Goal: Information Seeking & Learning: Learn about a topic

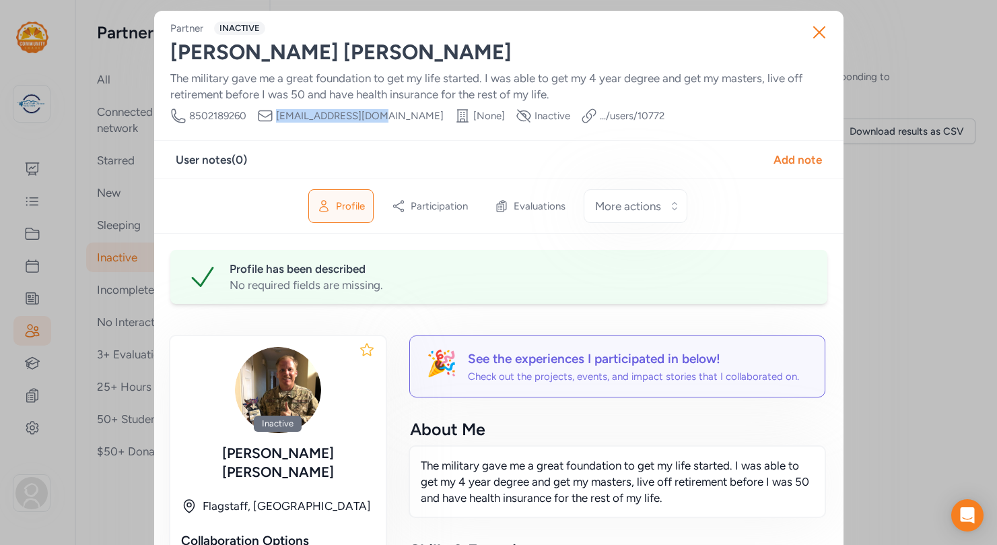
drag, startPoint x: 390, startPoint y: 116, endPoint x: 278, endPoint y: 116, distance: 111.8
click at [278, 116] on span "[EMAIL_ADDRESS][DOMAIN_NAME]" at bounding box center [360, 115] width 168 height 13
copy span "[EMAIL_ADDRESS][DOMAIN_NAME]"
click at [731, 36] on div "Partner INACTIVE [PERSON_NAME] The military gave me a great foundation to get m…" at bounding box center [498, 73] width 657 height 102
click at [818, 32] on icon "button" at bounding box center [819, 32] width 11 height 11
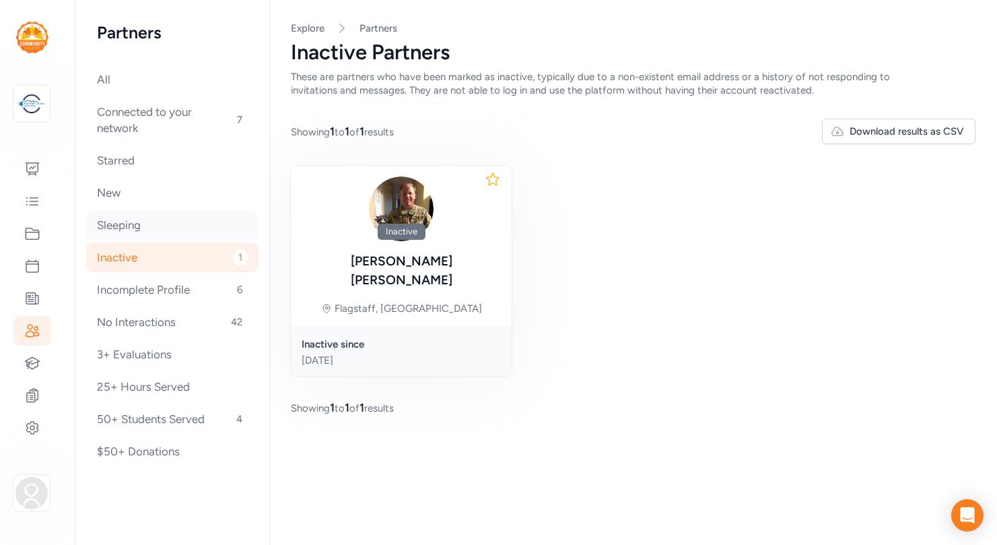
click at [124, 228] on div "Sleeping" at bounding box center [172, 225] width 172 height 30
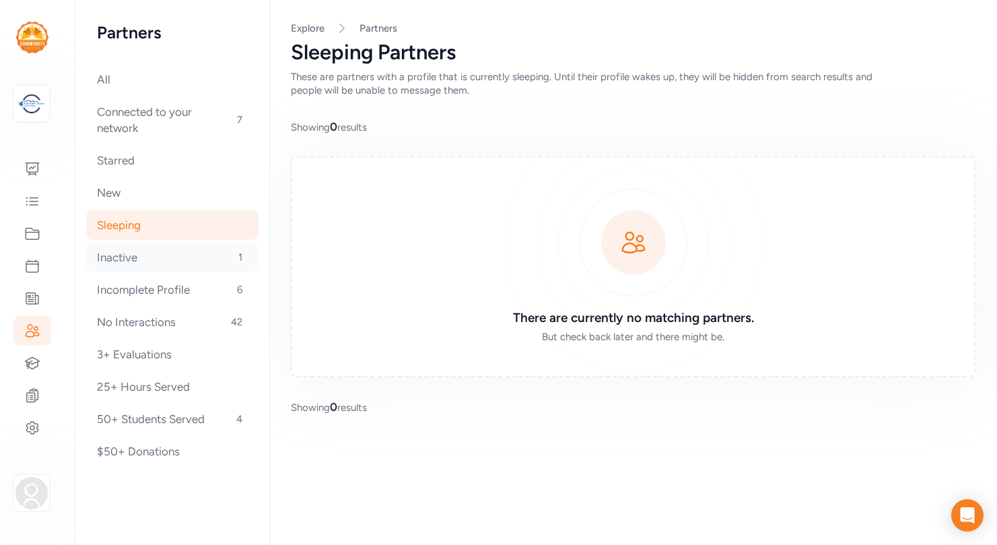
click at [122, 256] on div "Inactive 1" at bounding box center [172, 257] width 172 height 30
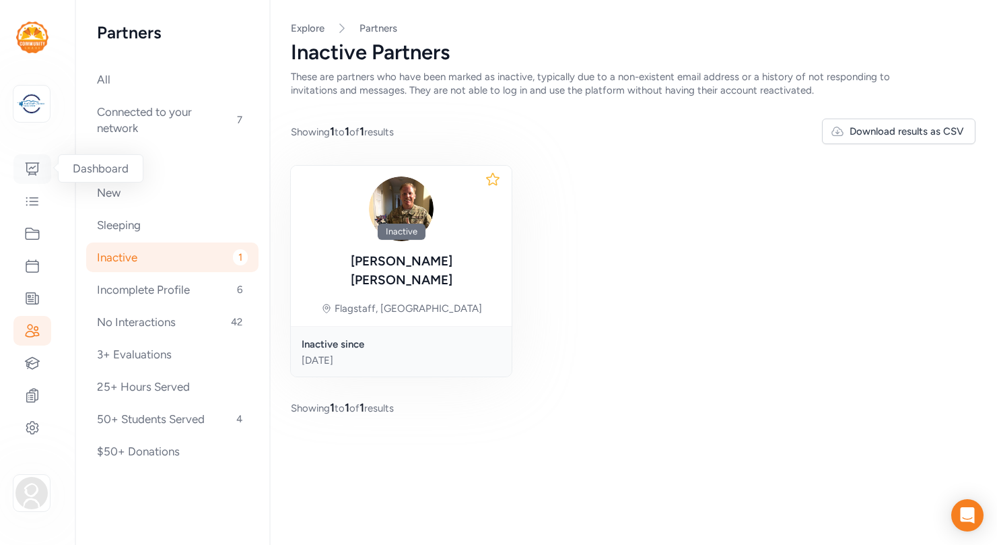
click at [35, 170] on icon at bounding box center [32, 169] width 16 height 16
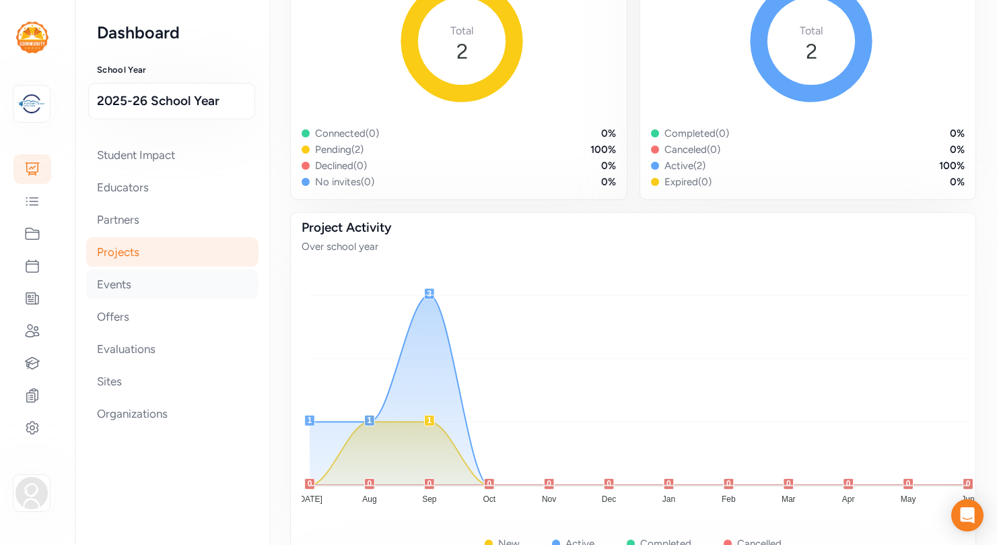
scroll to position [164, 0]
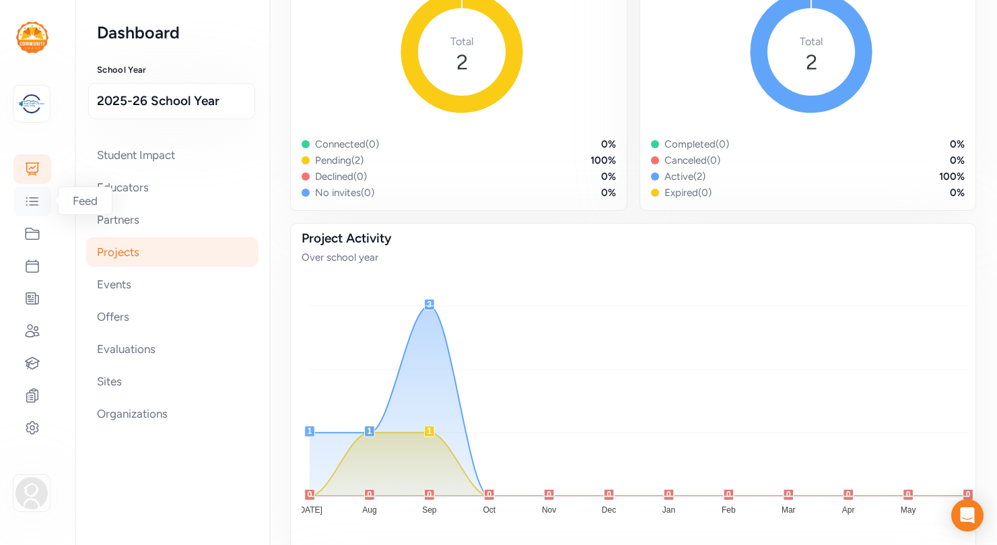
click at [36, 200] on icon at bounding box center [32, 201] width 16 height 16
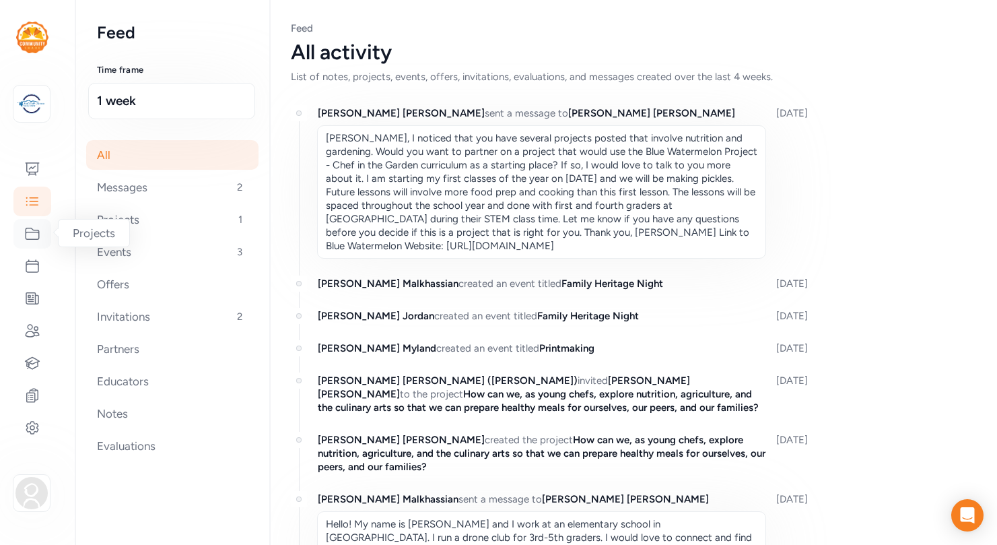
click at [30, 234] on icon at bounding box center [32, 234] width 16 height 16
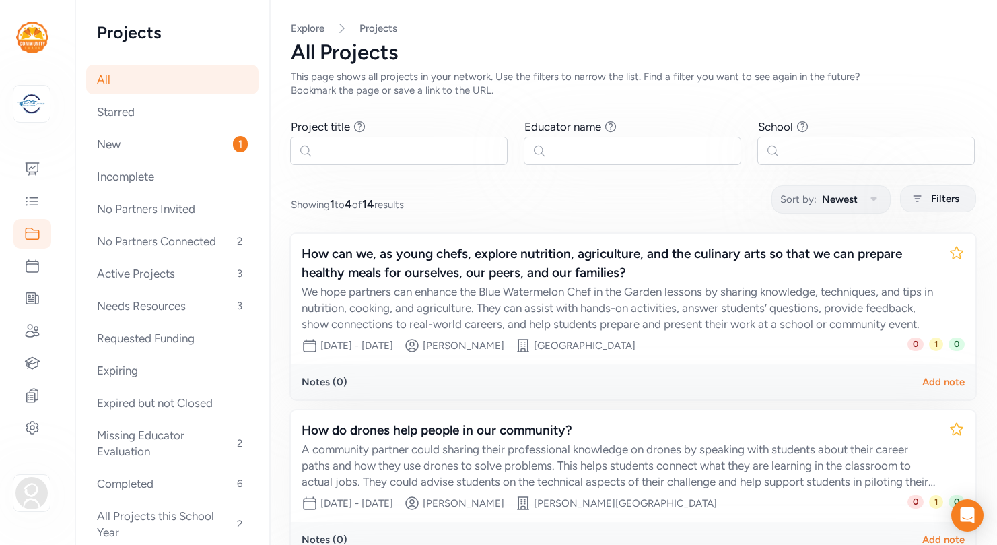
scroll to position [24, 0]
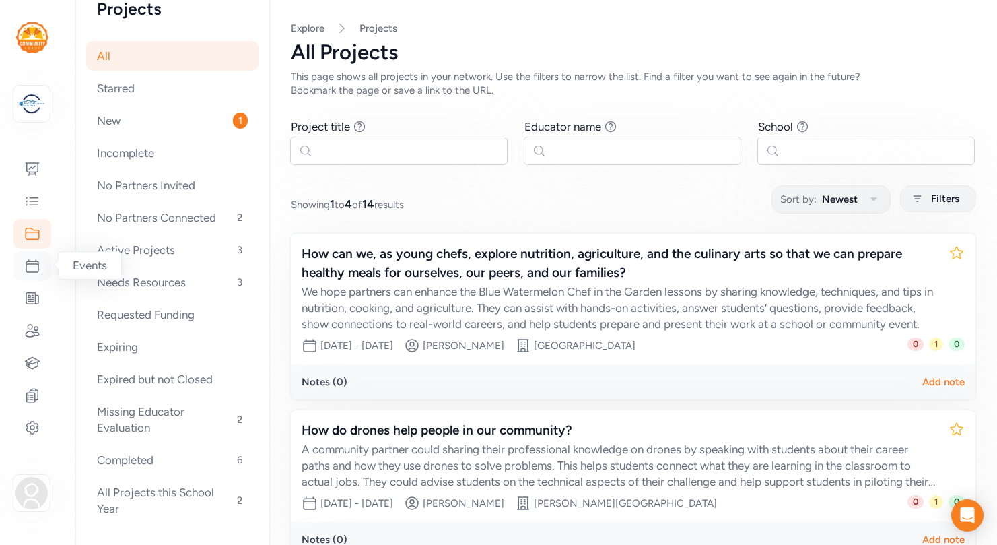
click at [36, 264] on icon at bounding box center [32, 266] width 16 height 16
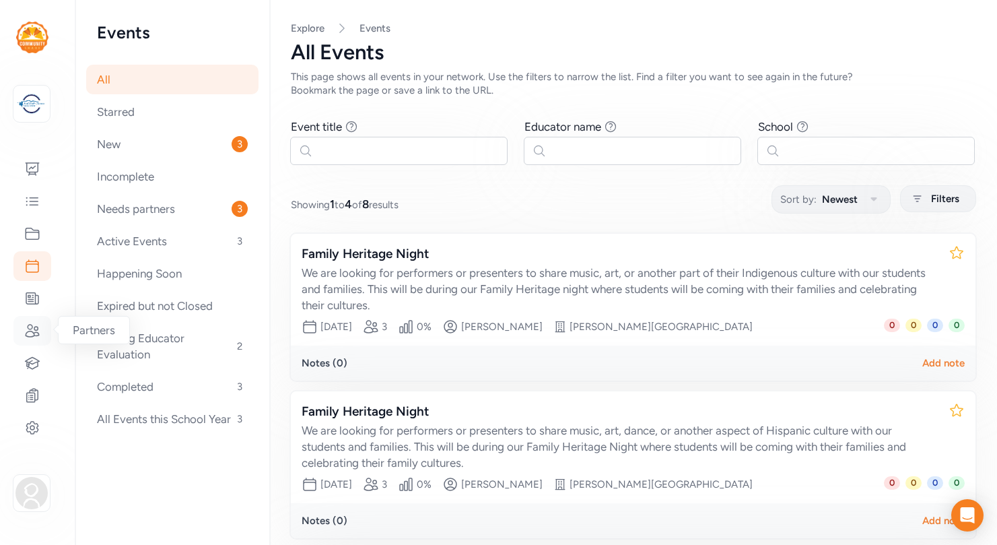
click at [36, 330] on icon at bounding box center [32, 330] width 13 height 12
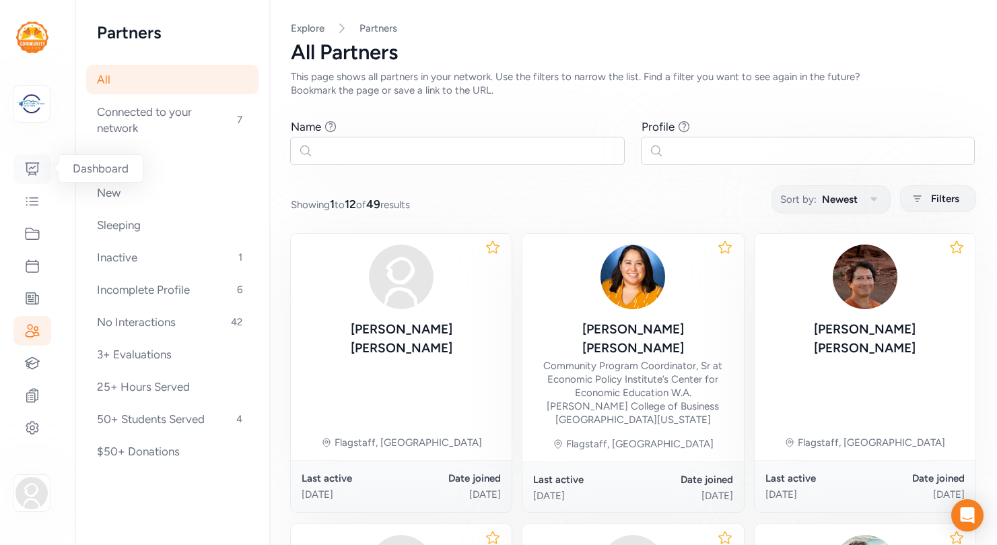
click at [31, 168] on icon at bounding box center [32, 169] width 16 height 16
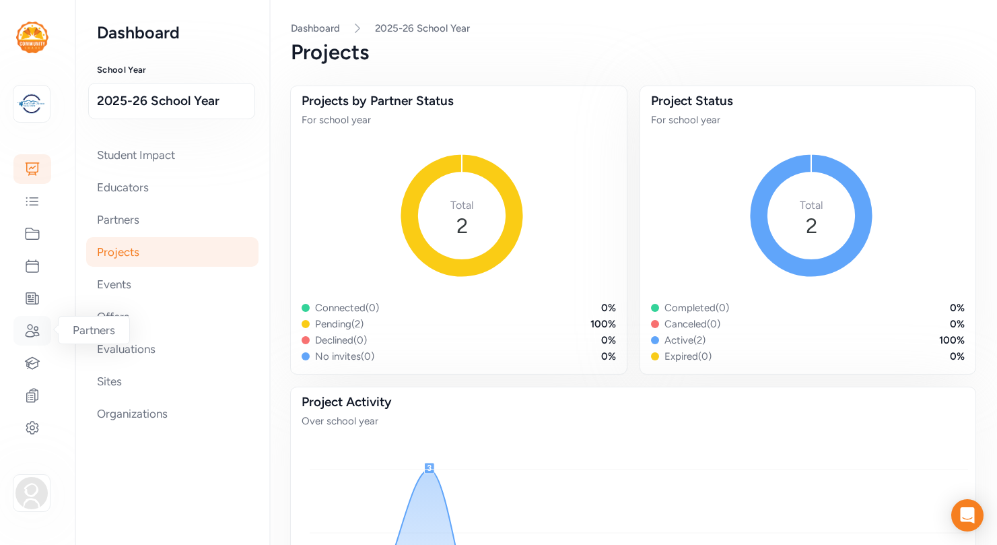
click at [32, 332] on icon at bounding box center [32, 330] width 13 height 12
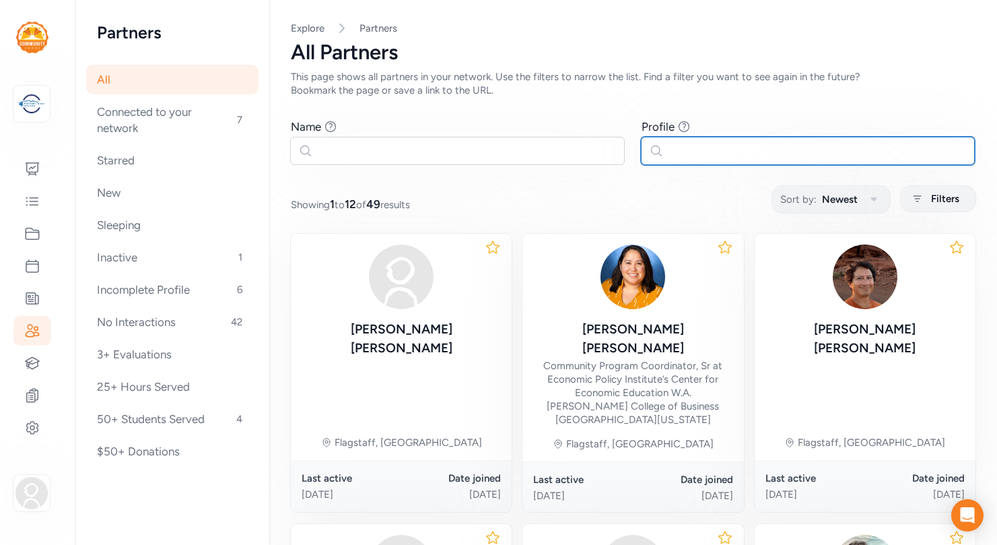
click at [687, 151] on input "text" at bounding box center [808, 151] width 335 height 28
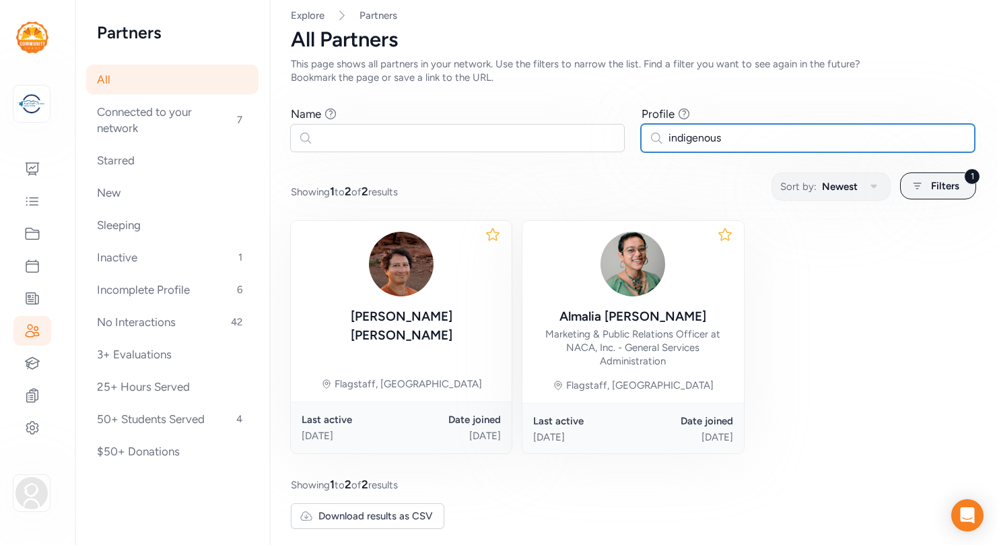
scroll to position [18, 0]
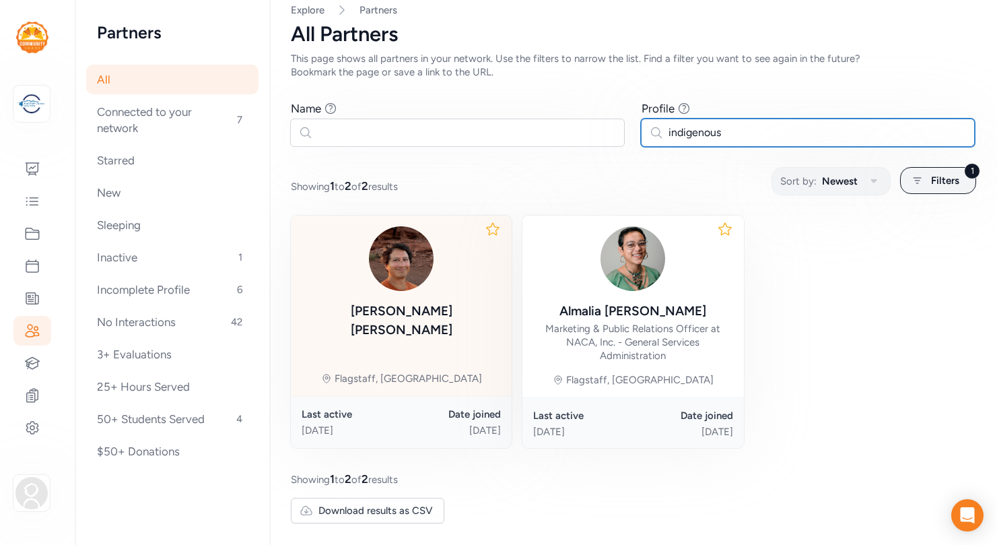
type input "indigenous"
click at [450, 342] on div "[PERSON_NAME] Flagstaff, [GEOGRAPHIC_DATA]" at bounding box center [401, 305] width 221 height 180
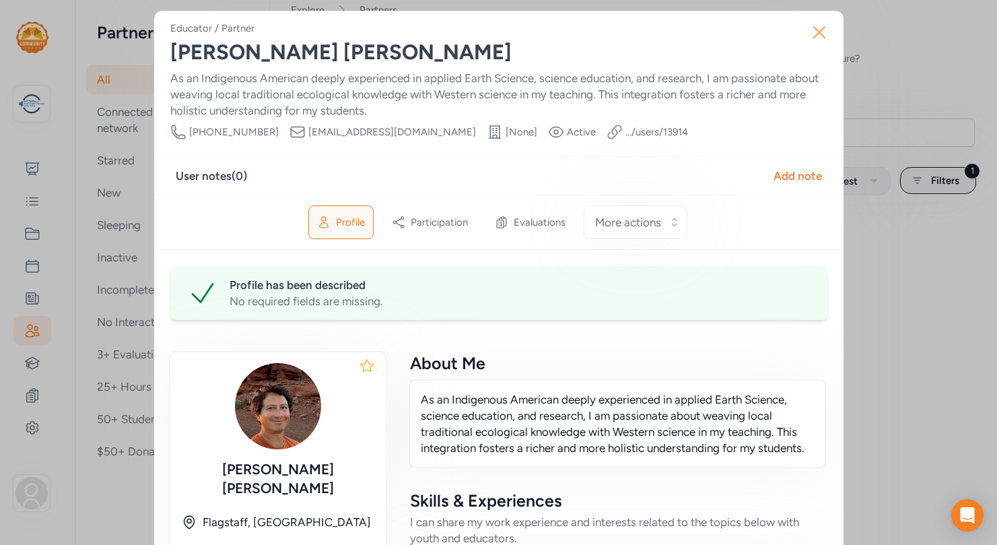
click at [820, 29] on icon "button" at bounding box center [820, 33] width 22 height 22
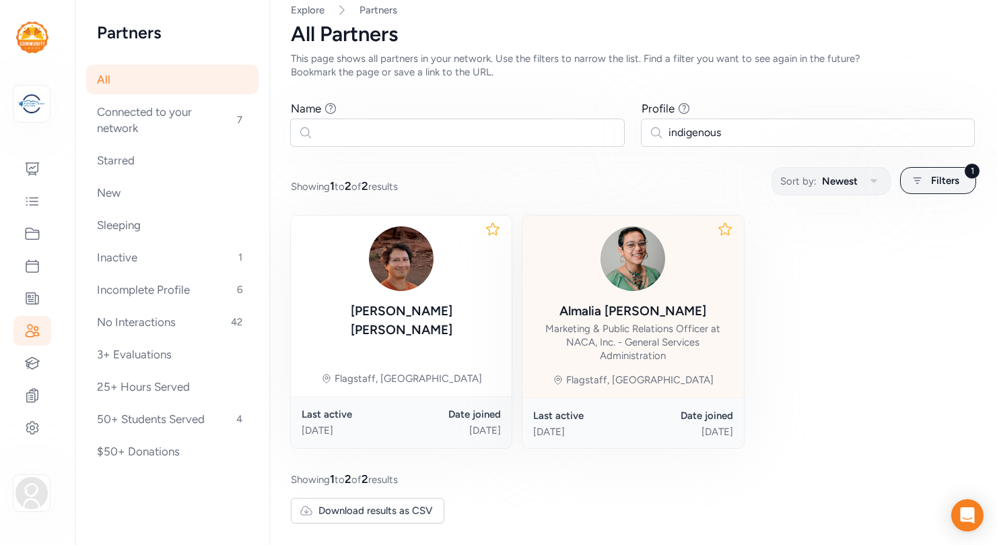
click at [686, 273] on div at bounding box center [632, 258] width 199 height 65
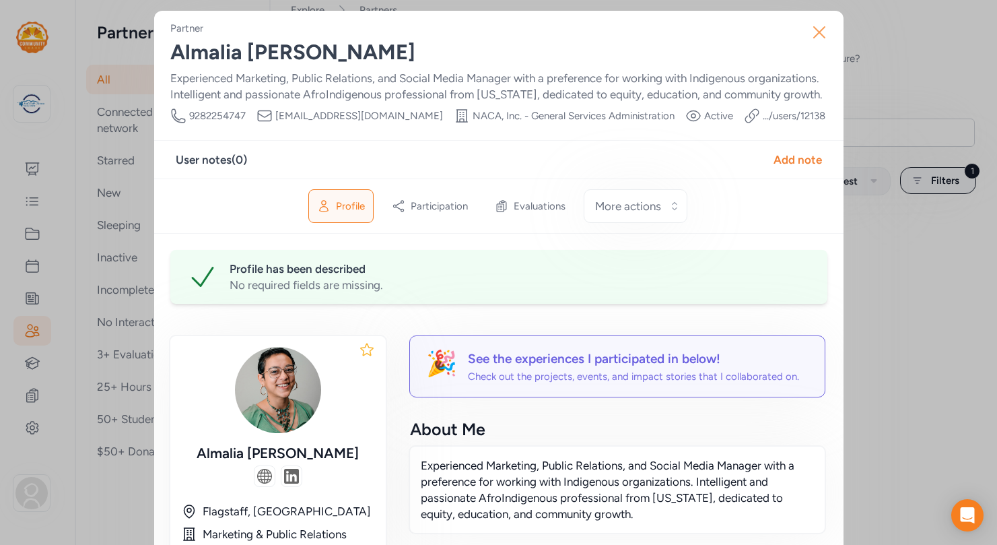
click at [824, 31] on icon "button" at bounding box center [820, 33] width 22 height 22
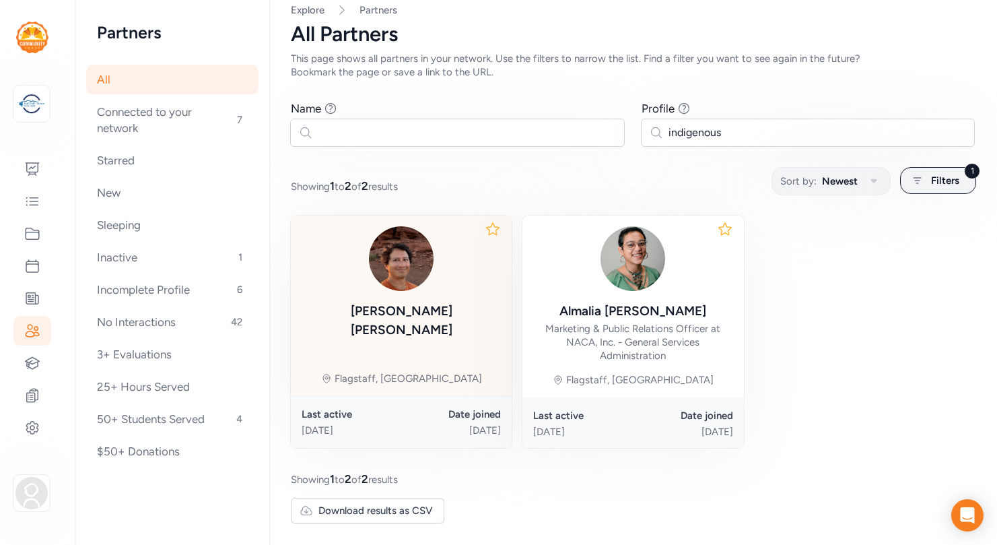
click at [470, 335] on div "[PERSON_NAME] Flagstaff, [GEOGRAPHIC_DATA]" at bounding box center [401, 305] width 221 height 180
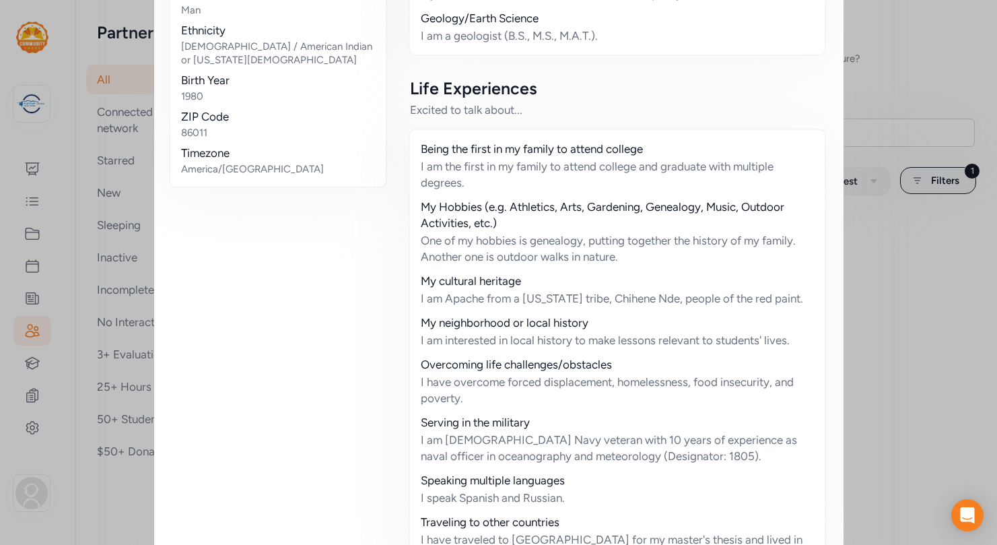
scroll to position [882, 0]
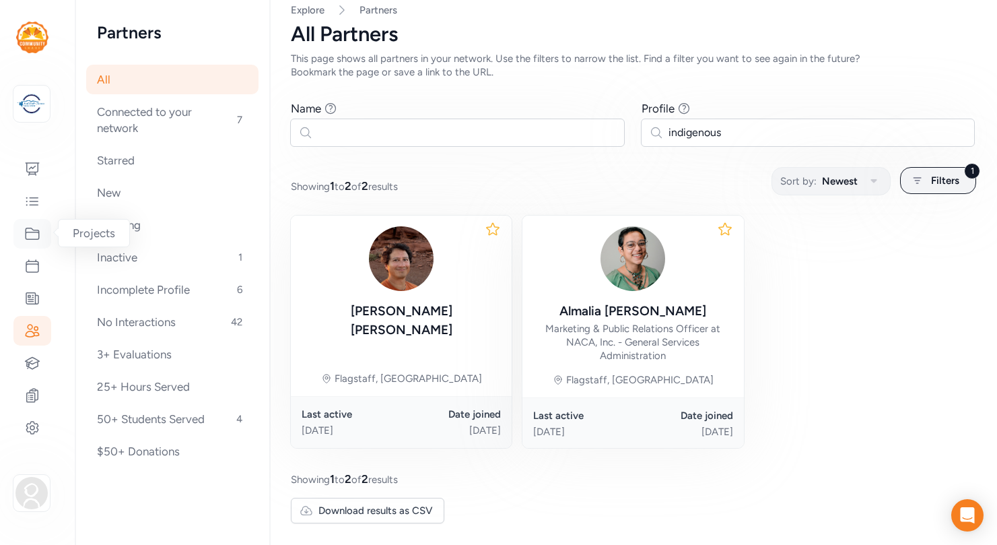
click at [33, 238] on icon at bounding box center [32, 234] width 16 height 16
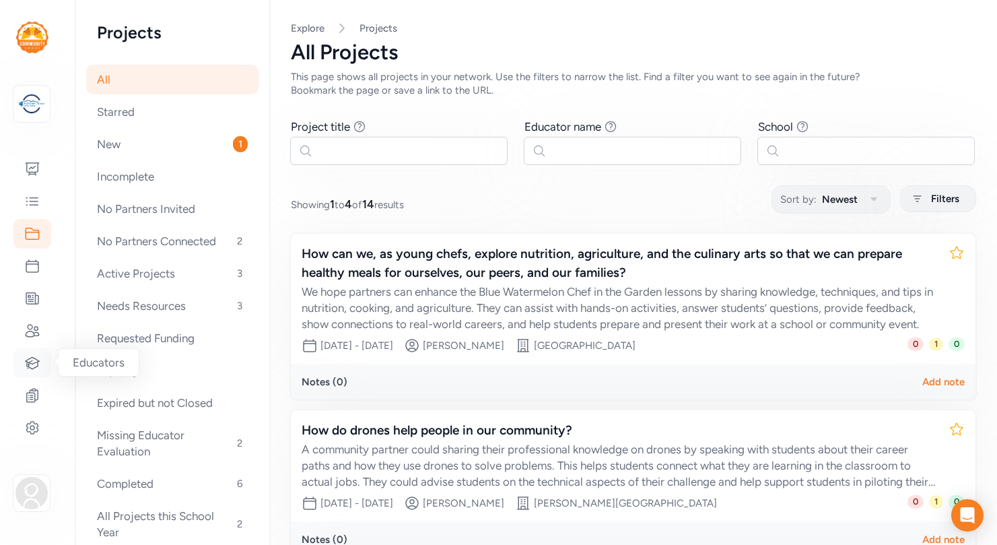
click at [32, 362] on icon at bounding box center [32, 363] width 16 height 16
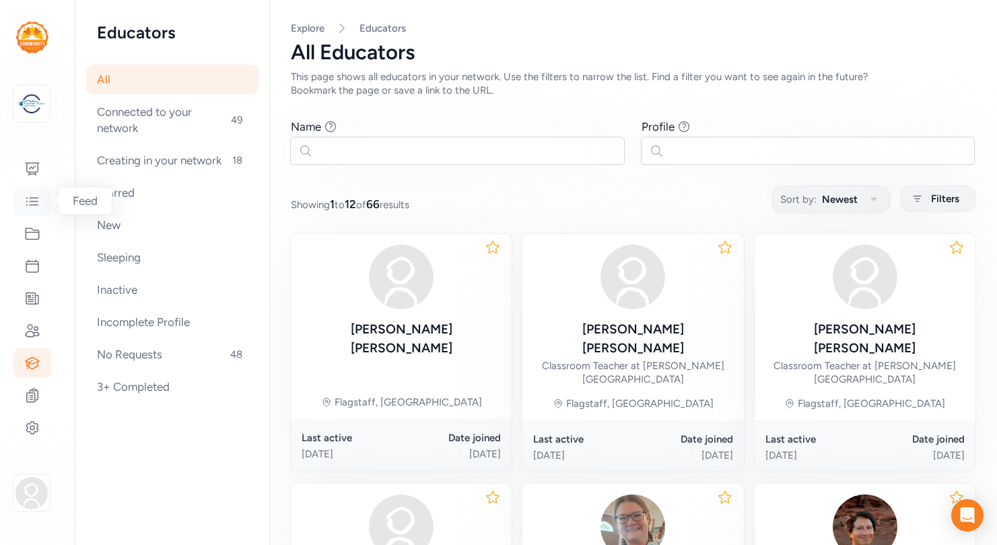
click at [34, 198] on icon at bounding box center [32, 201] width 16 height 16
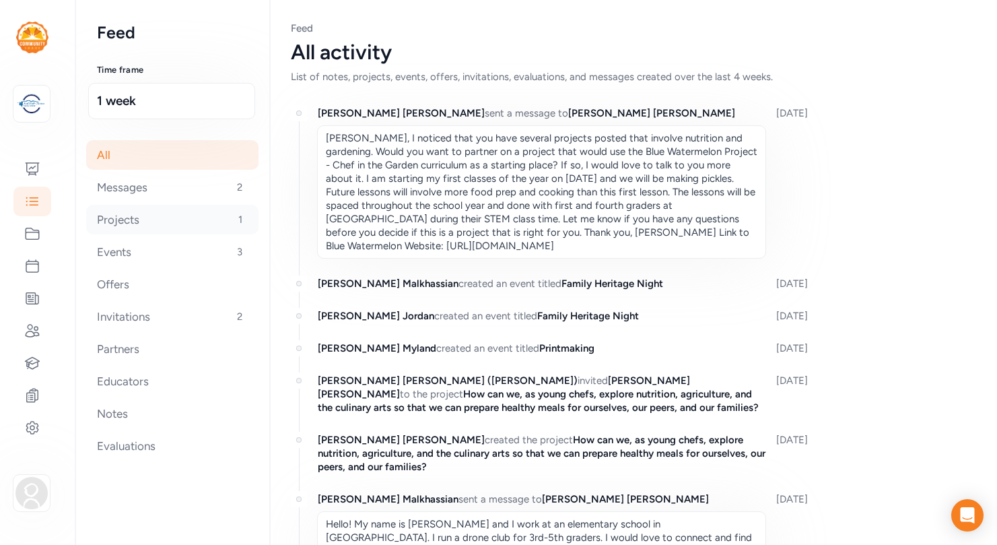
click at [118, 218] on div "Projects 1" at bounding box center [172, 220] width 172 height 30
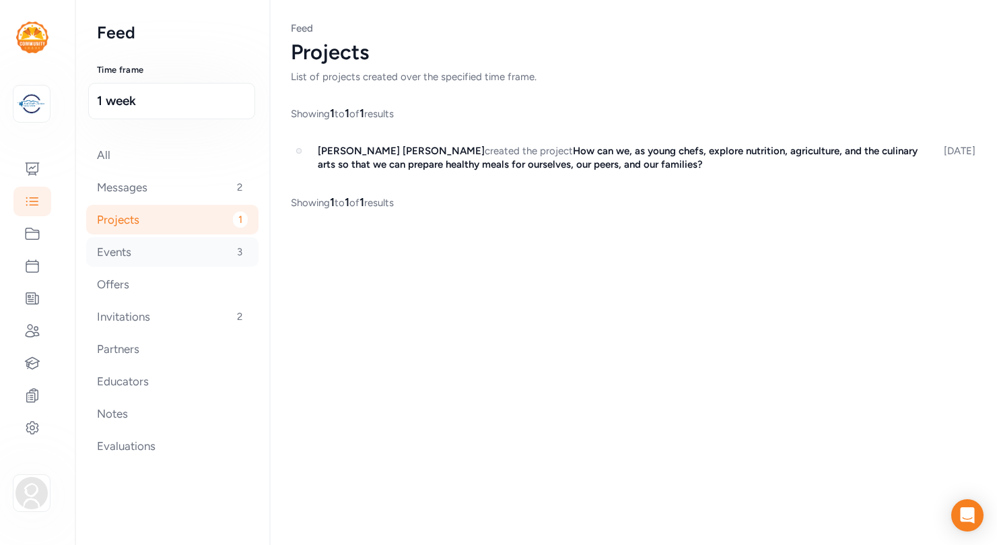
click at [117, 252] on div "Events 3" at bounding box center [172, 252] width 172 height 30
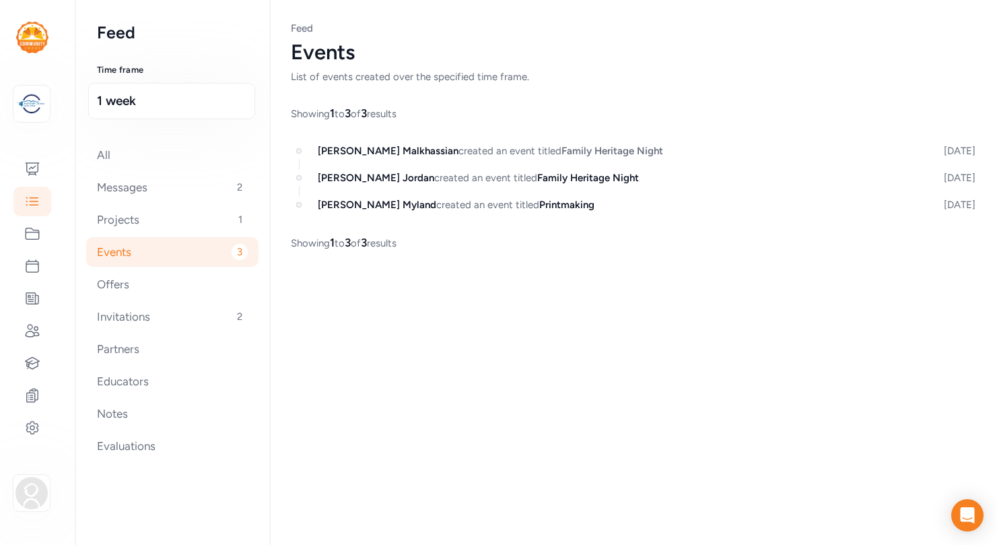
click at [561, 148] on span "Family Heritage Night" at bounding box center [612, 151] width 102 height 12
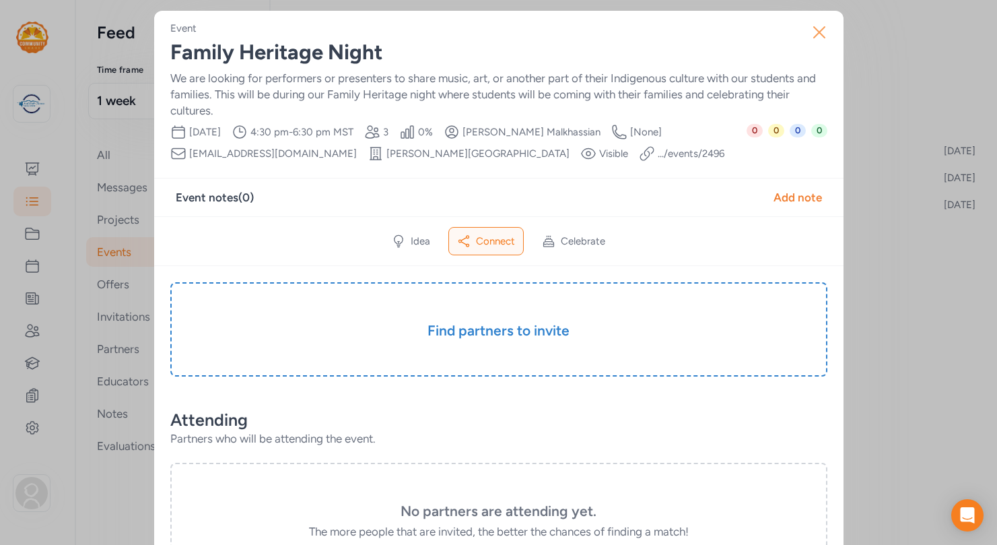
click at [819, 29] on icon "button" at bounding box center [820, 33] width 22 height 22
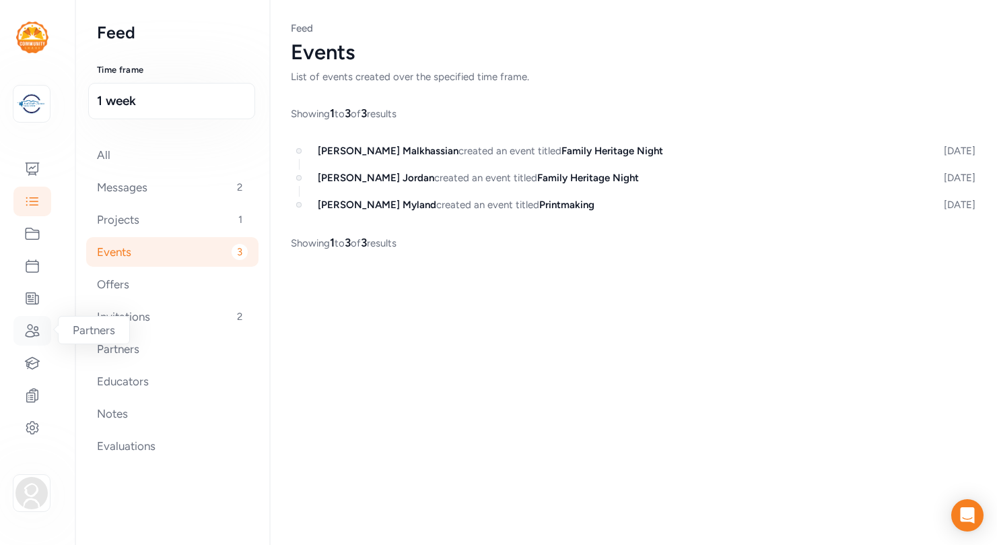
click at [29, 330] on icon at bounding box center [32, 330] width 16 height 16
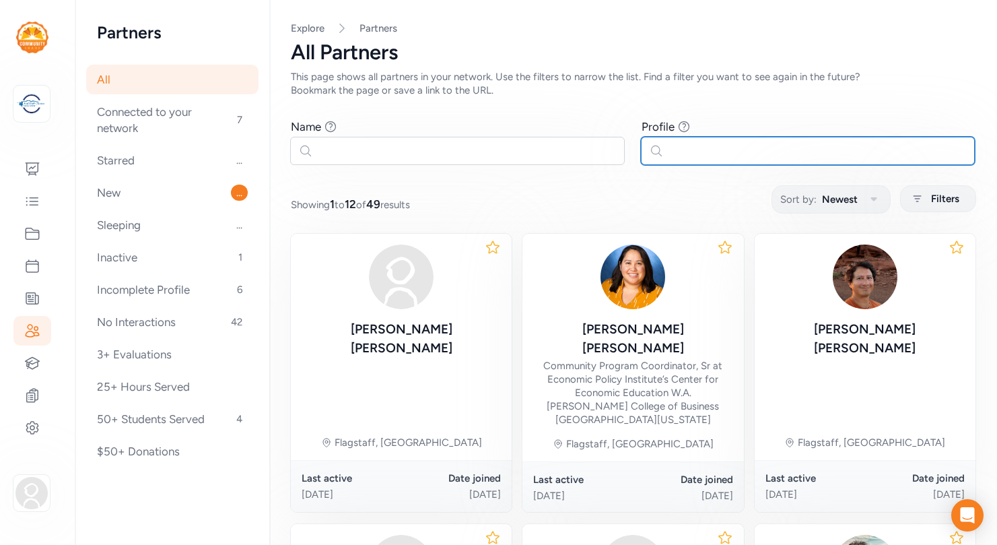
click at [734, 149] on input "text" at bounding box center [808, 151] width 335 height 28
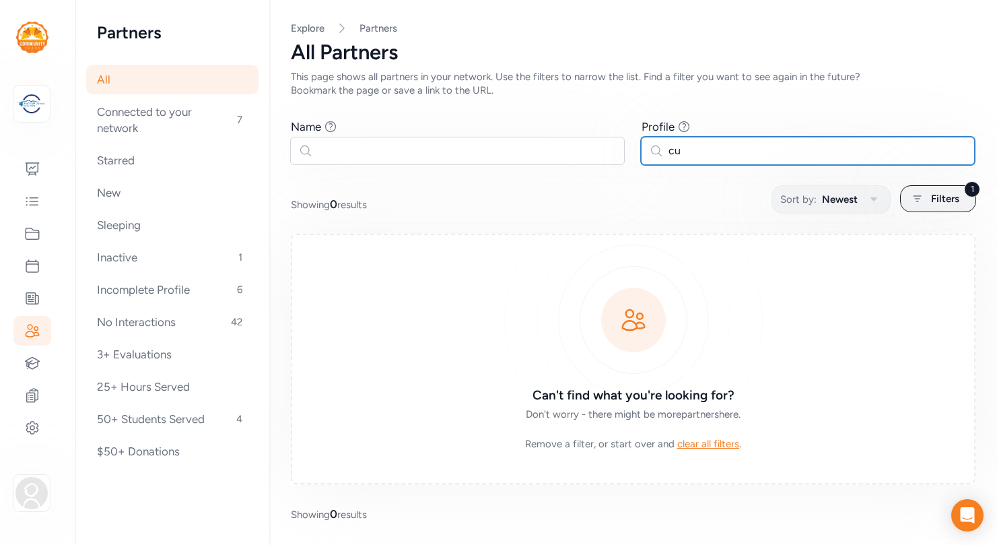
type input "c"
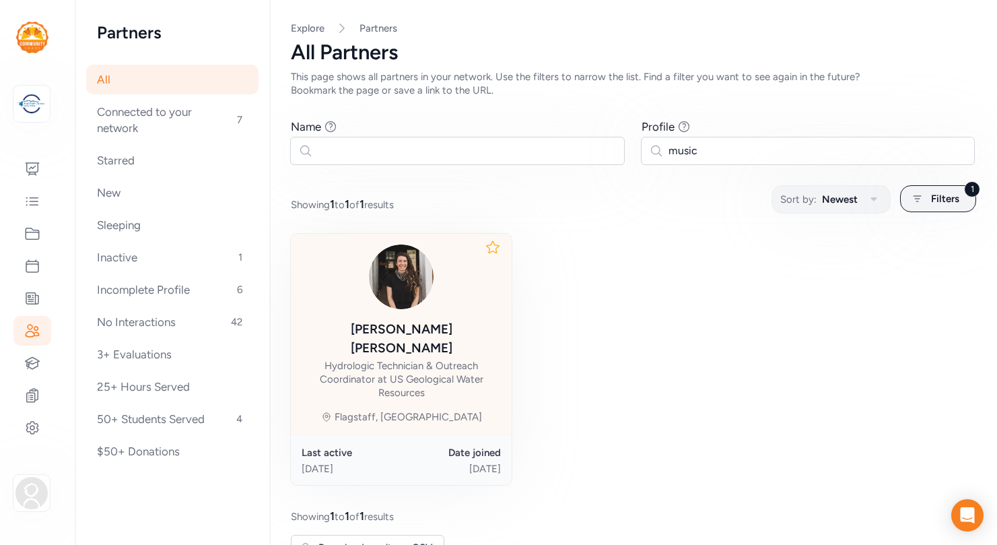
click at [468, 298] on div at bounding box center [401, 276] width 199 height 65
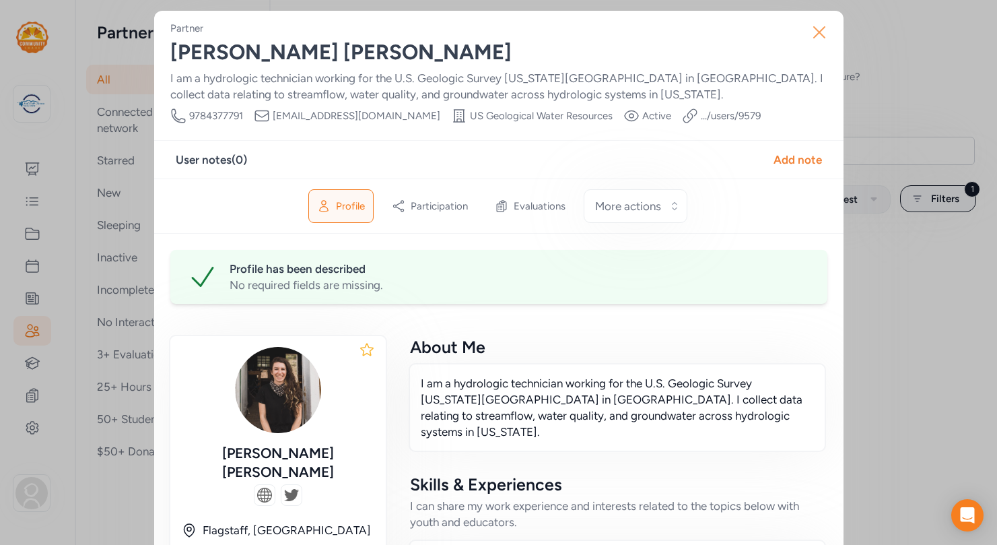
click at [822, 30] on icon "button" at bounding box center [820, 33] width 22 height 22
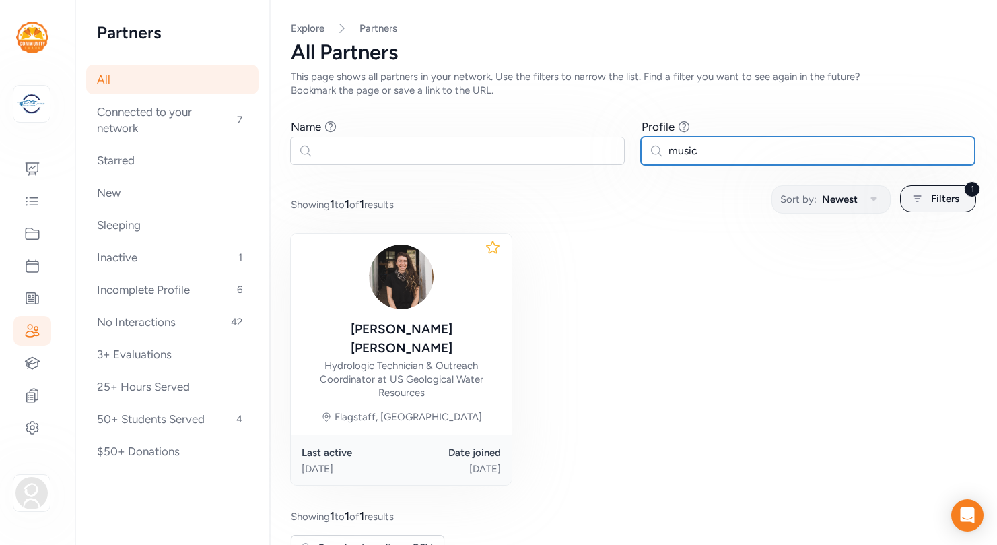
click at [701, 153] on input "music" at bounding box center [808, 151] width 335 height 28
drag, startPoint x: 701, startPoint y: 153, endPoint x: 658, endPoint y: 152, distance: 43.8
click at [658, 152] on input "music" at bounding box center [808, 151] width 335 height 28
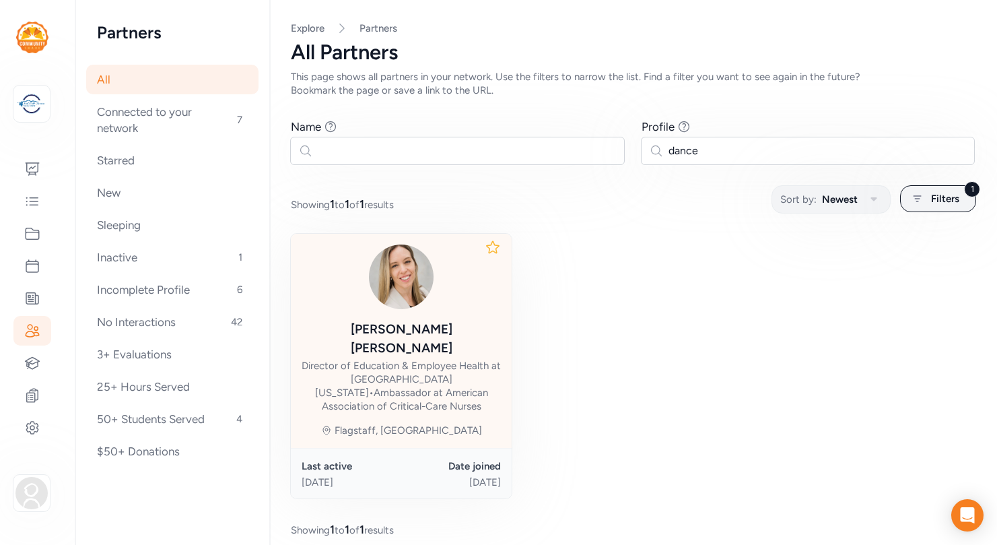
click at [472, 310] on div "[PERSON_NAME] Director of Education & Employee Health at [GEOGRAPHIC_DATA][US_S…" at bounding box center [401, 328] width 199 height 168
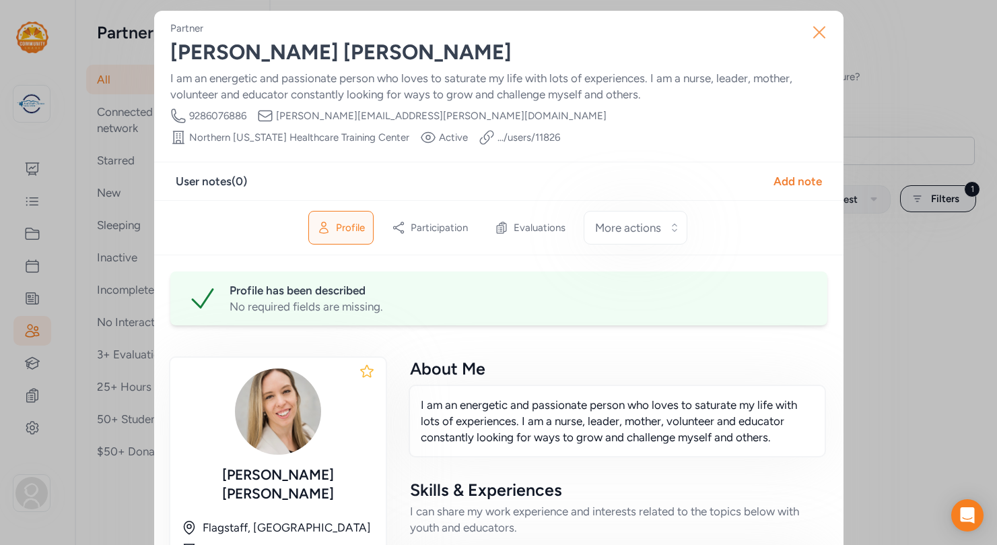
click at [820, 30] on icon "button" at bounding box center [819, 32] width 11 height 11
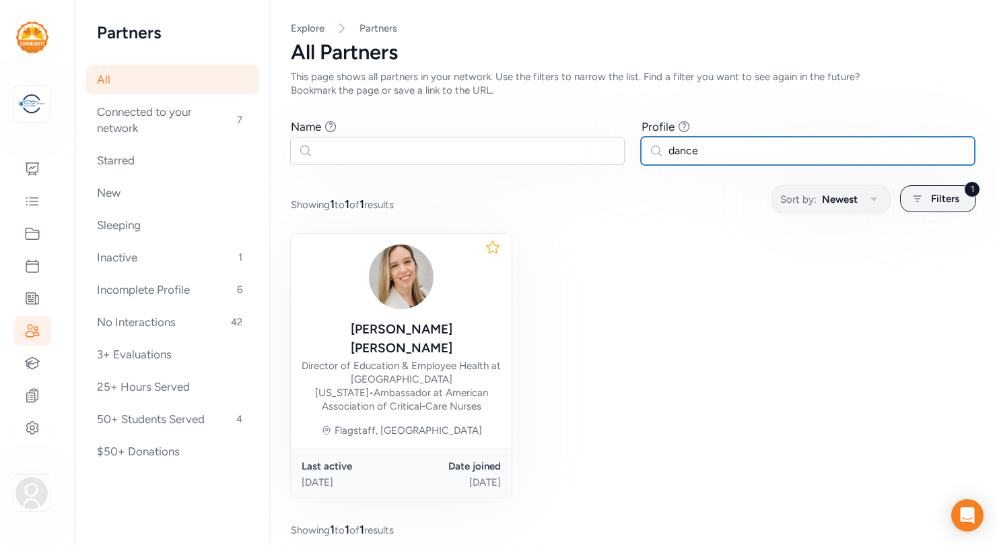
drag, startPoint x: 707, startPoint y: 149, endPoint x: 662, endPoint y: 151, distance: 44.5
click at [662, 151] on input "dance" at bounding box center [808, 151] width 335 height 28
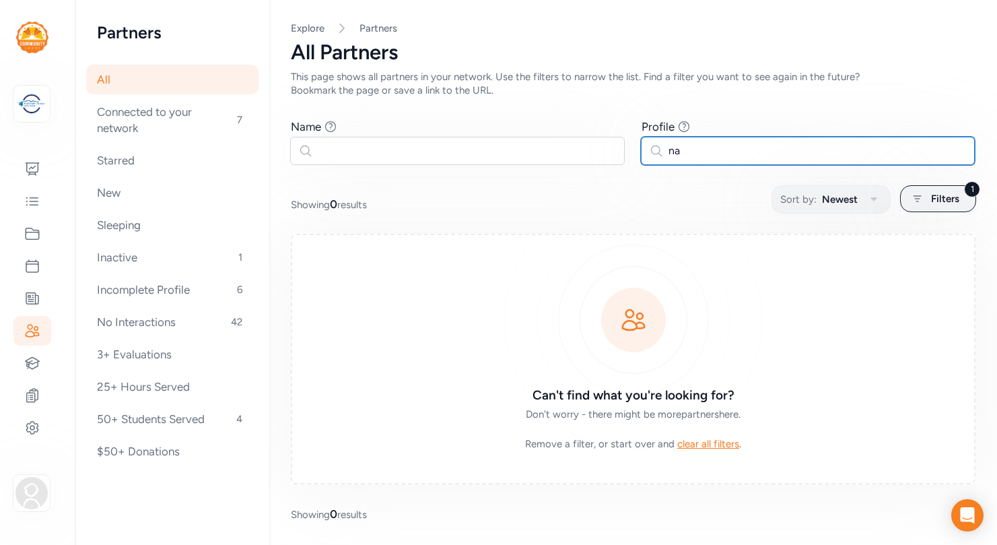
type input "n"
type input "h"
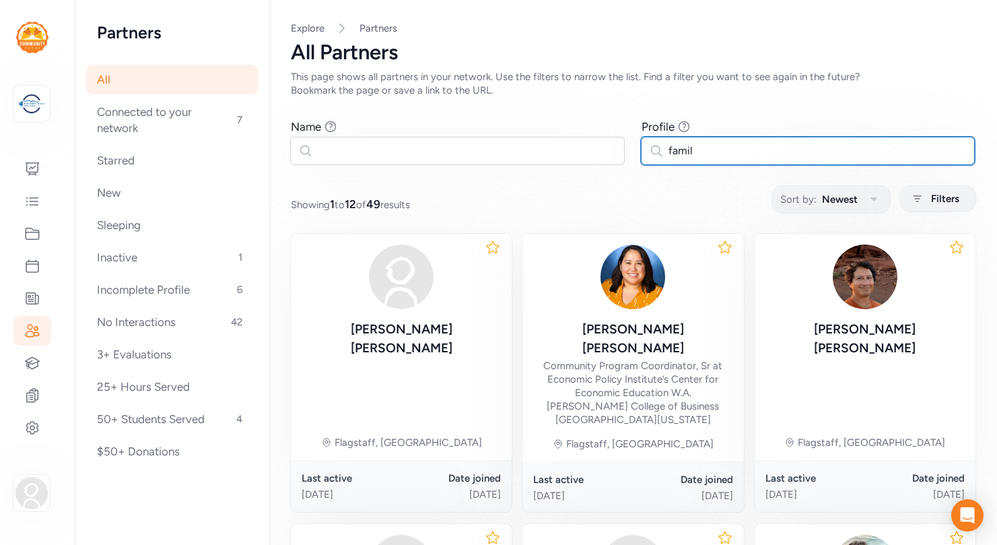
type input "family"
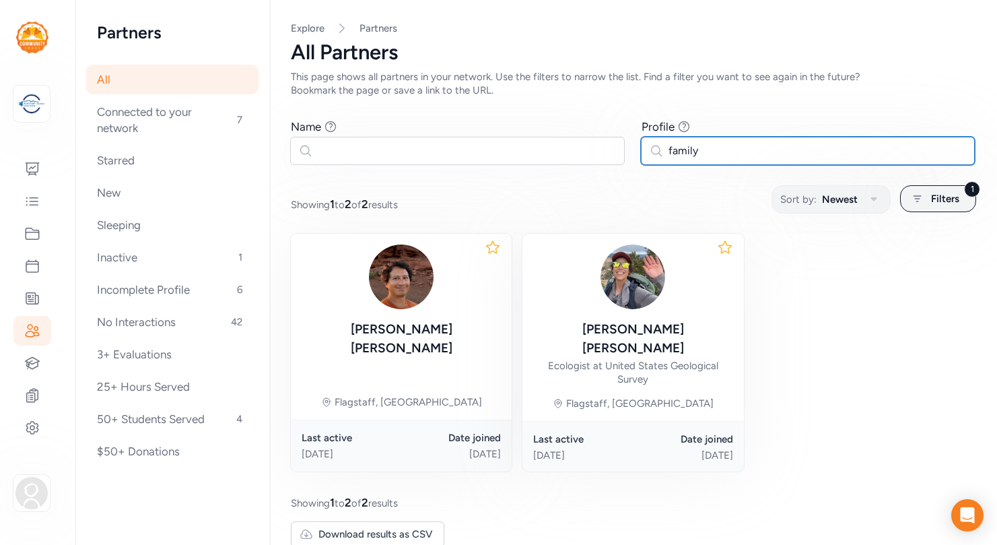
drag, startPoint x: 704, startPoint y: 151, endPoint x: 658, endPoint y: 158, distance: 46.2
click at [658, 158] on input "family" at bounding box center [808, 151] width 335 height 28
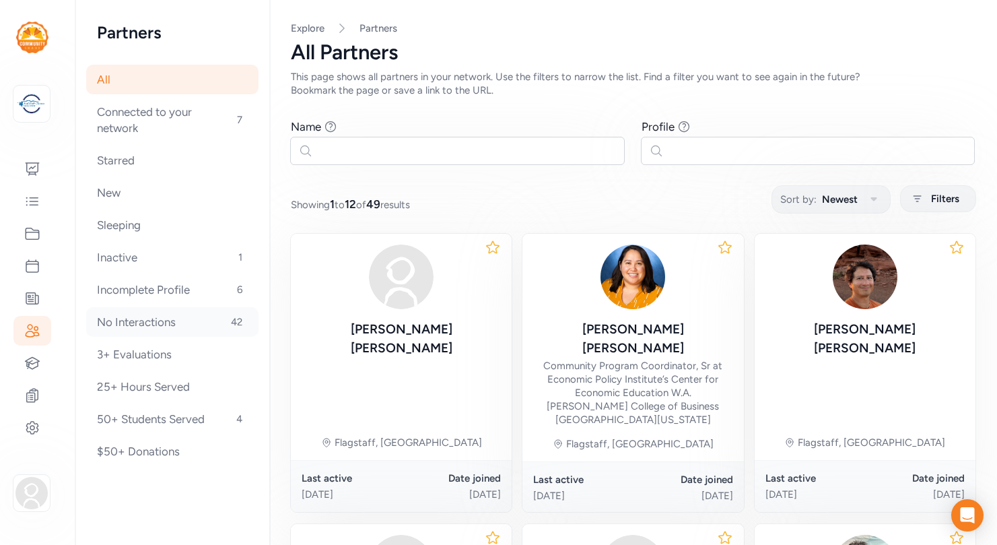
click at [161, 322] on div "No Interactions 42" at bounding box center [172, 322] width 172 height 30
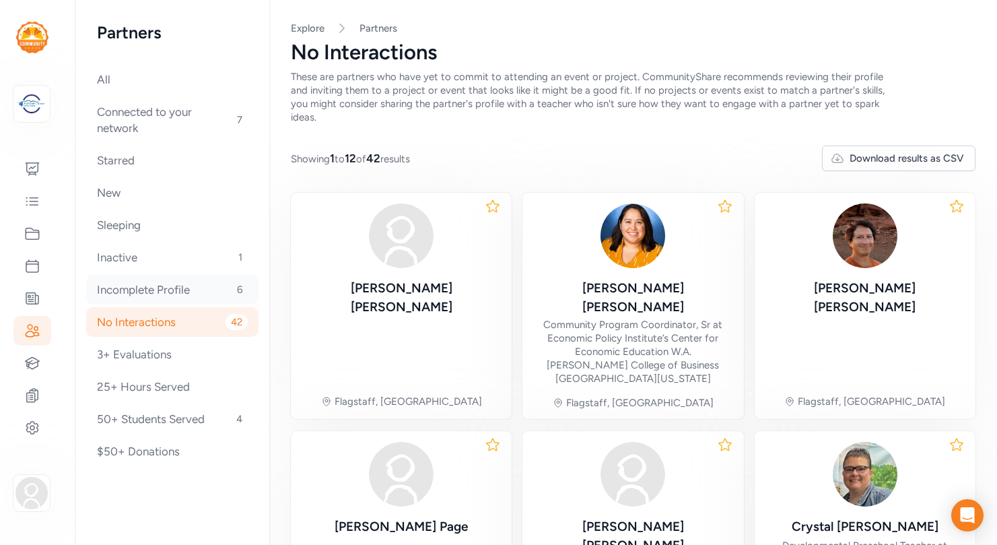
click at [150, 293] on div "Incomplete Profile 6" at bounding box center [172, 290] width 172 height 30
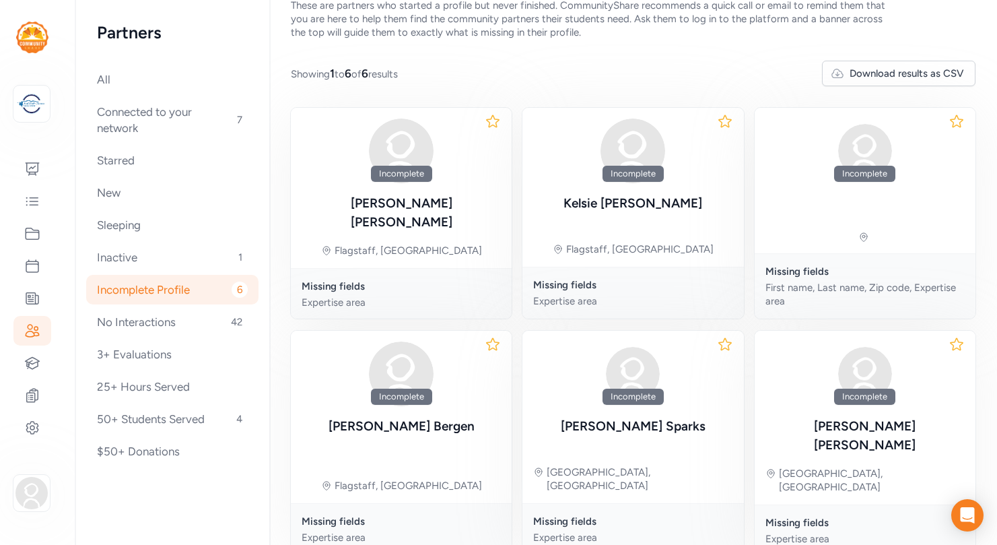
scroll to position [91, 0]
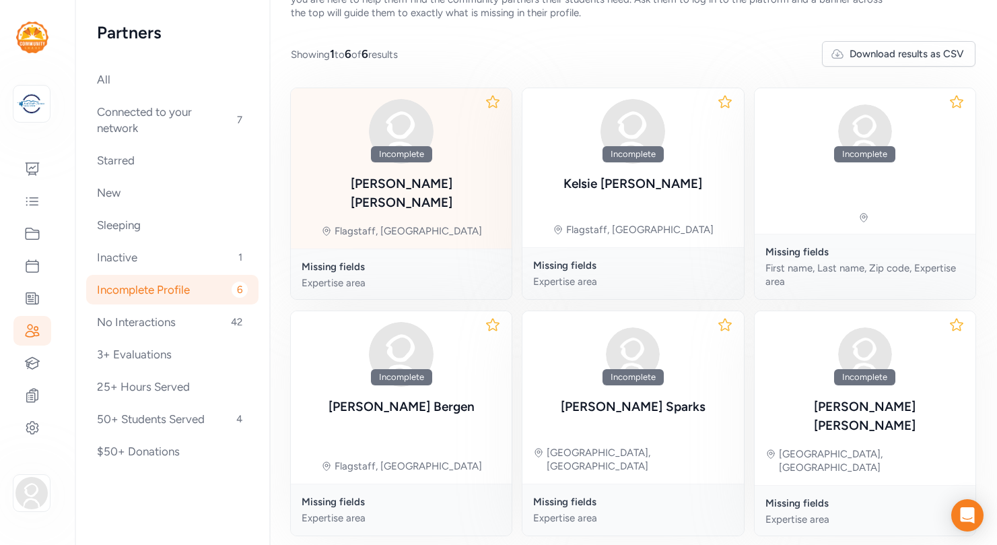
click at [456, 199] on div "Incomplete [PERSON_NAME] Flagstaff, [GEOGRAPHIC_DATA]" at bounding box center [401, 168] width 221 height 160
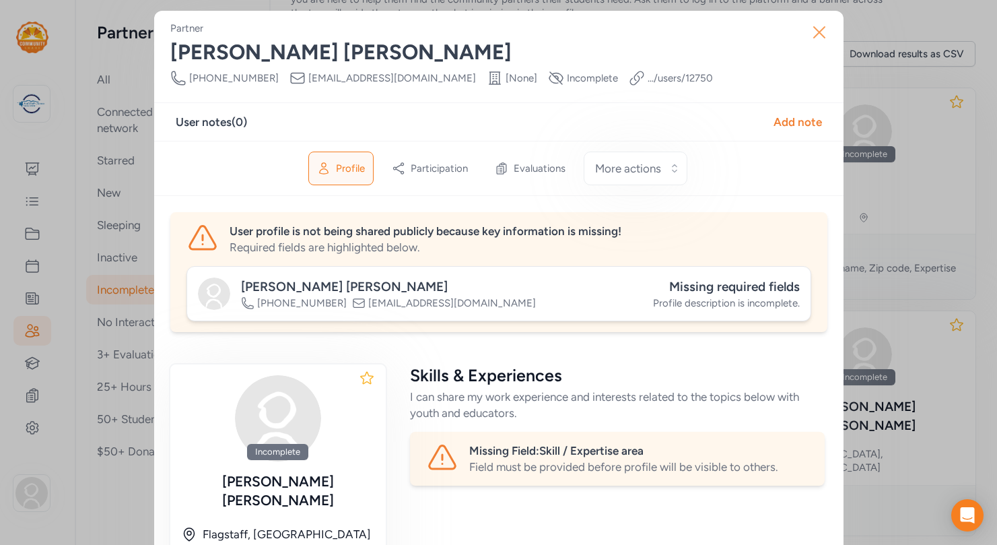
click at [817, 30] on icon "button" at bounding box center [819, 32] width 11 height 11
